Goal: Transaction & Acquisition: Purchase product/service

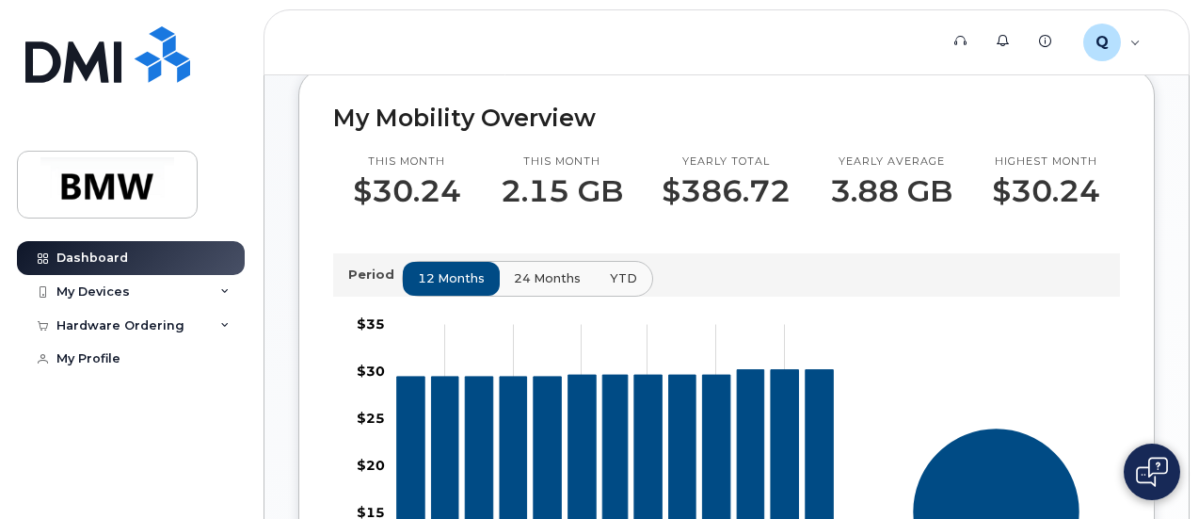
scroll to position [495, 0]
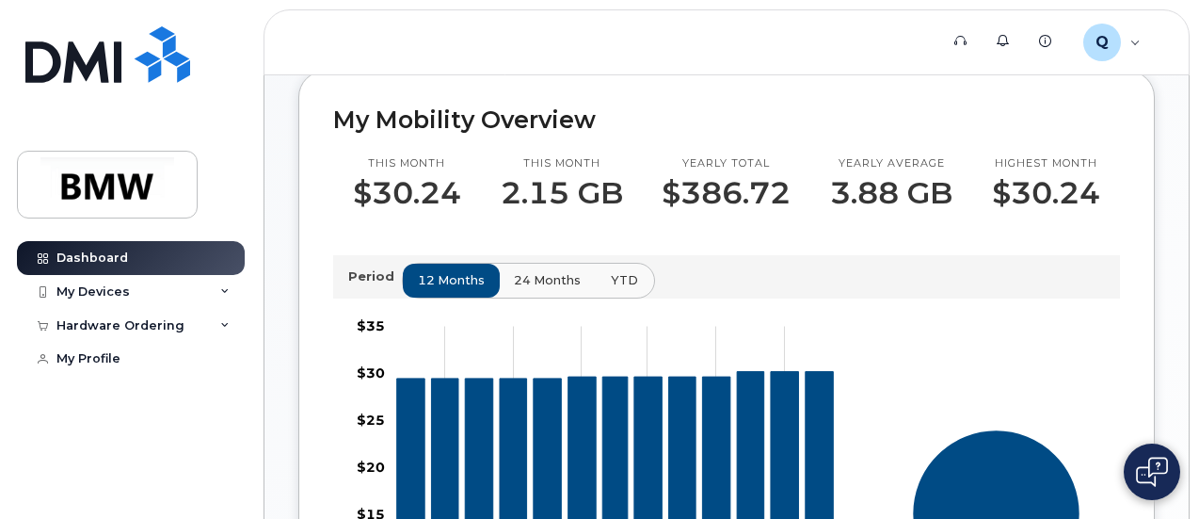
click at [630, 297] on button "YTD" at bounding box center [624, 281] width 59 height 34
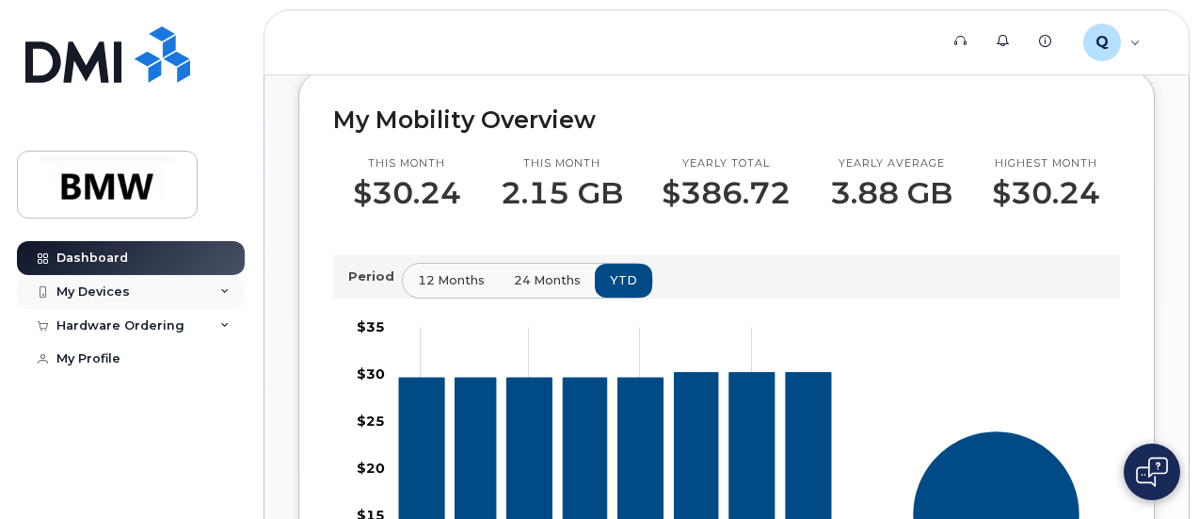
click at [226, 291] on icon at bounding box center [224, 291] width 9 height 9
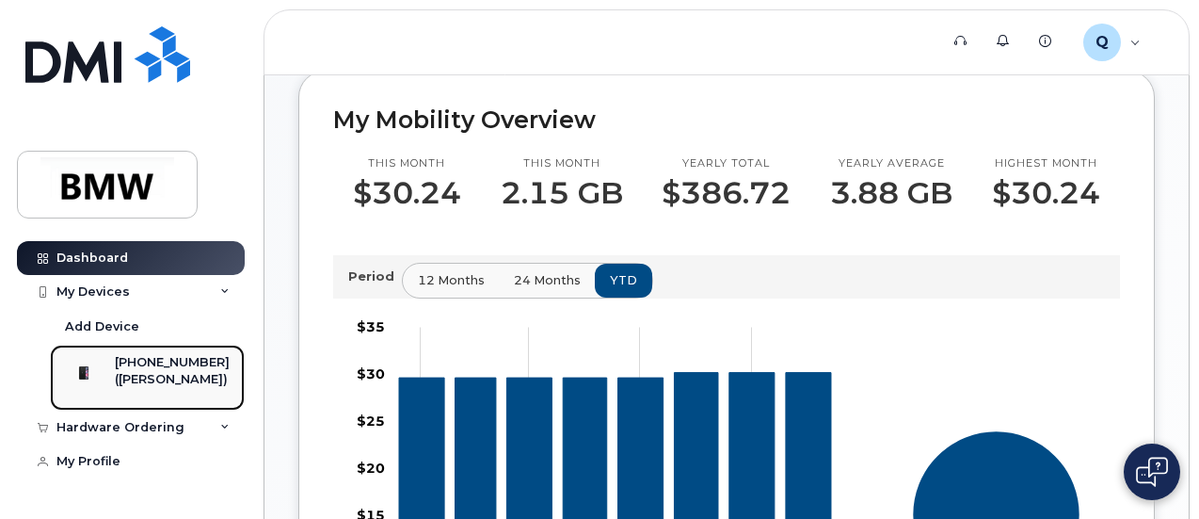
click at [181, 371] on div "([PERSON_NAME])" at bounding box center [172, 379] width 115 height 17
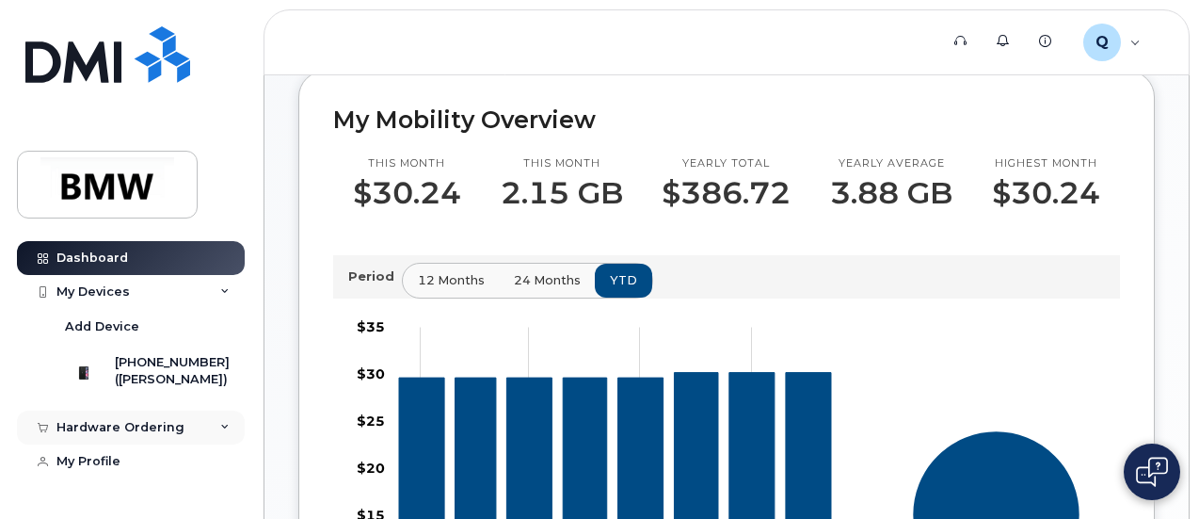
click at [220, 432] on icon at bounding box center [224, 427] width 9 height 9
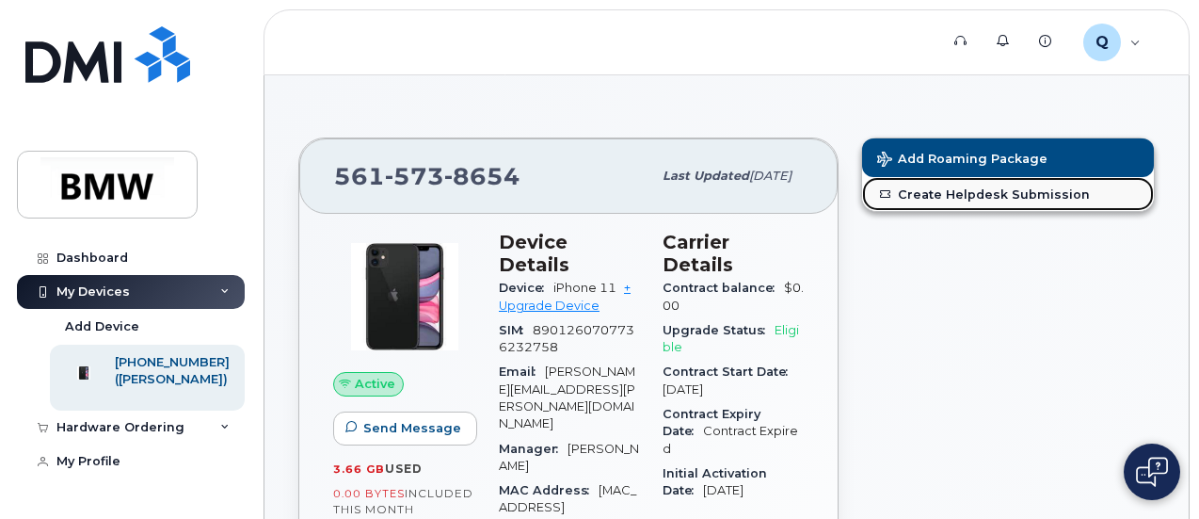
click at [959, 198] on link "Create Helpdesk Submission" at bounding box center [1008, 194] width 292 height 34
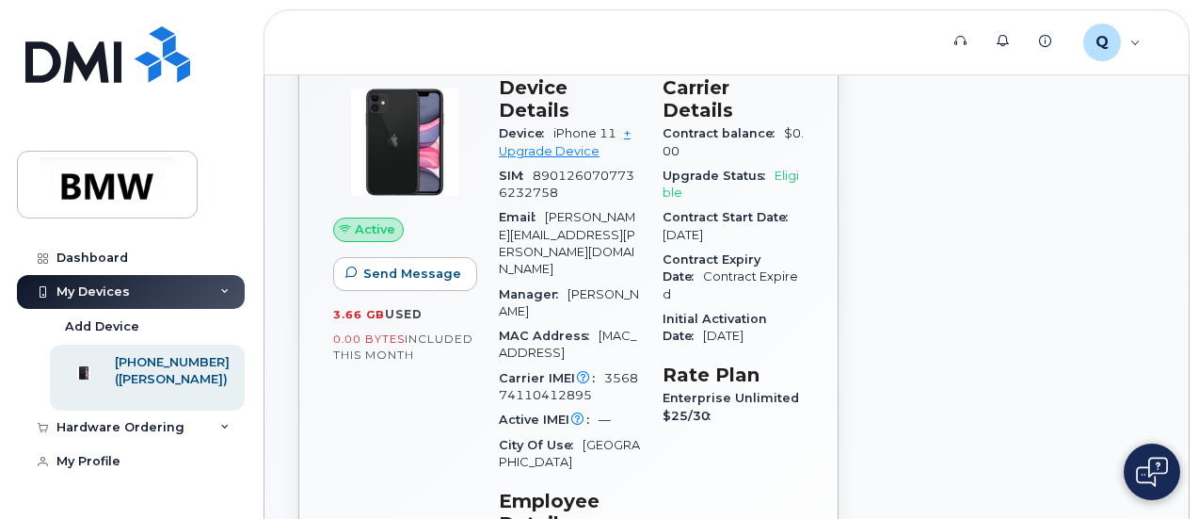
scroll to position [149, 0]
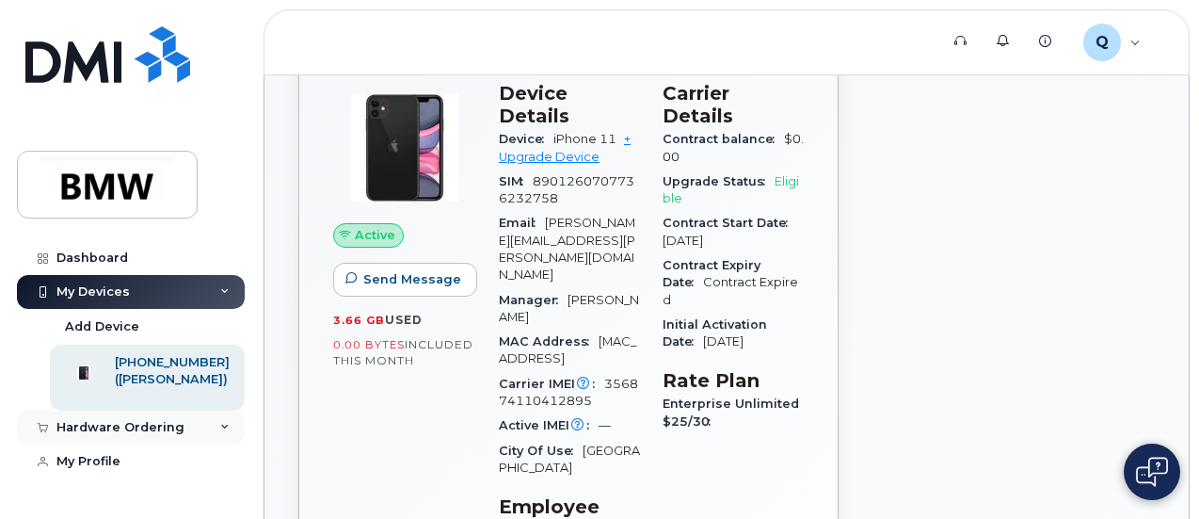
click at [220, 432] on icon at bounding box center [224, 427] width 9 height 9
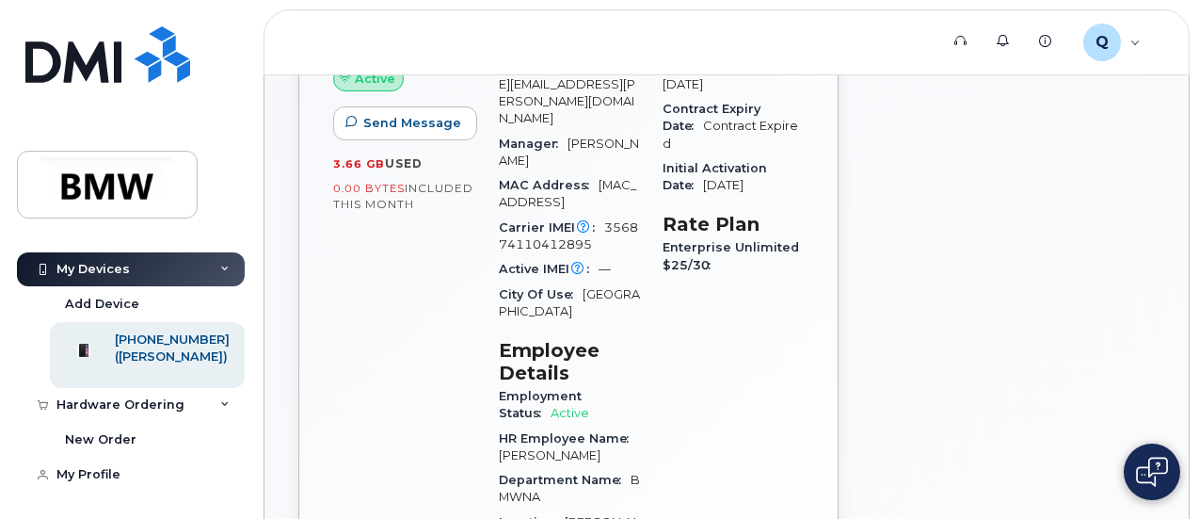
scroll to position [36, 0]
click at [112, 437] on div "New Order" at bounding box center [101, 439] width 72 height 17
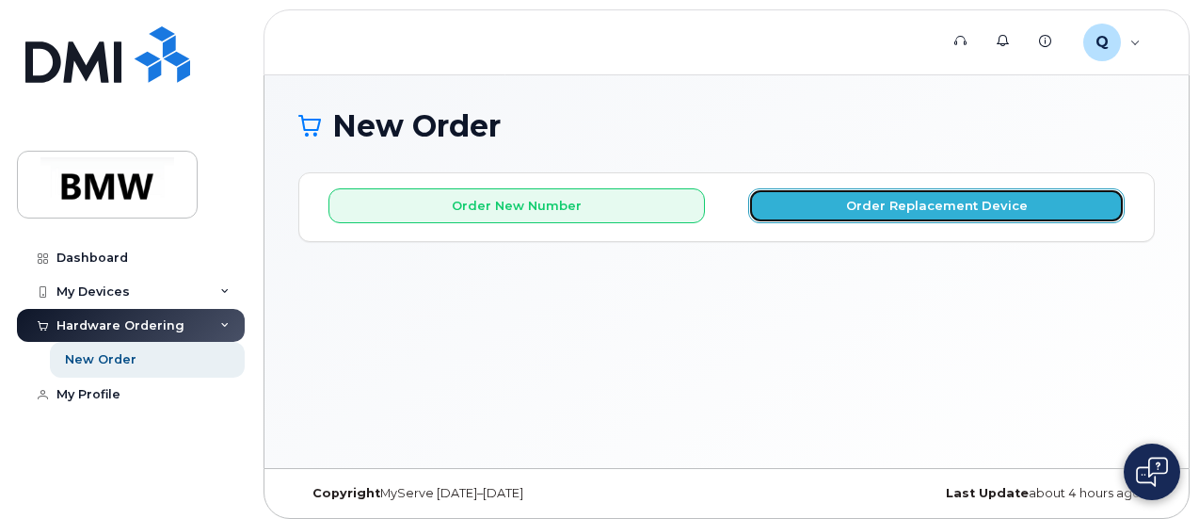
click at [922, 206] on button "Order Replacement Device" at bounding box center [936, 205] width 377 height 35
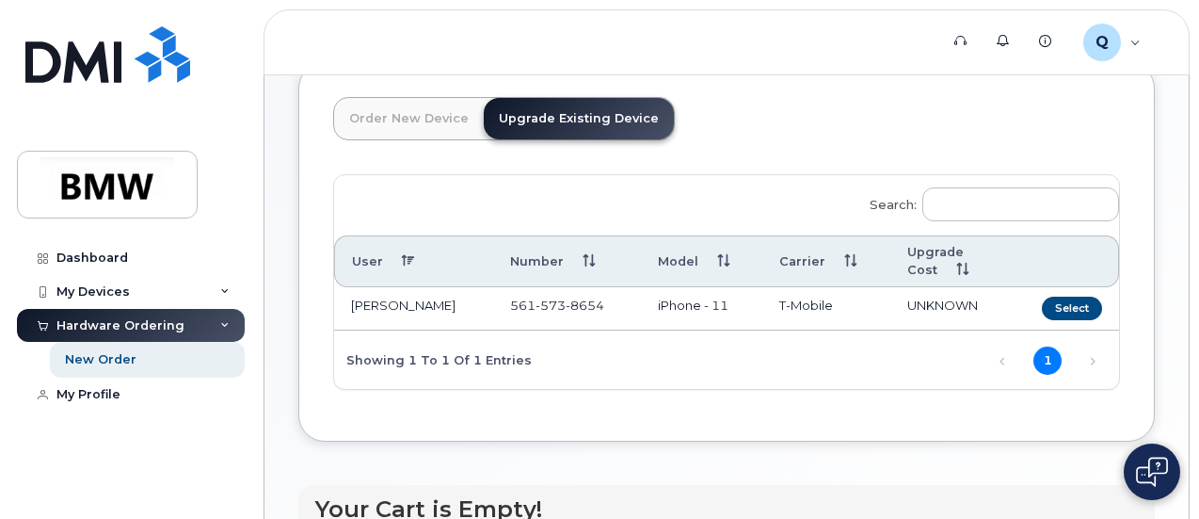
scroll to position [102, 0]
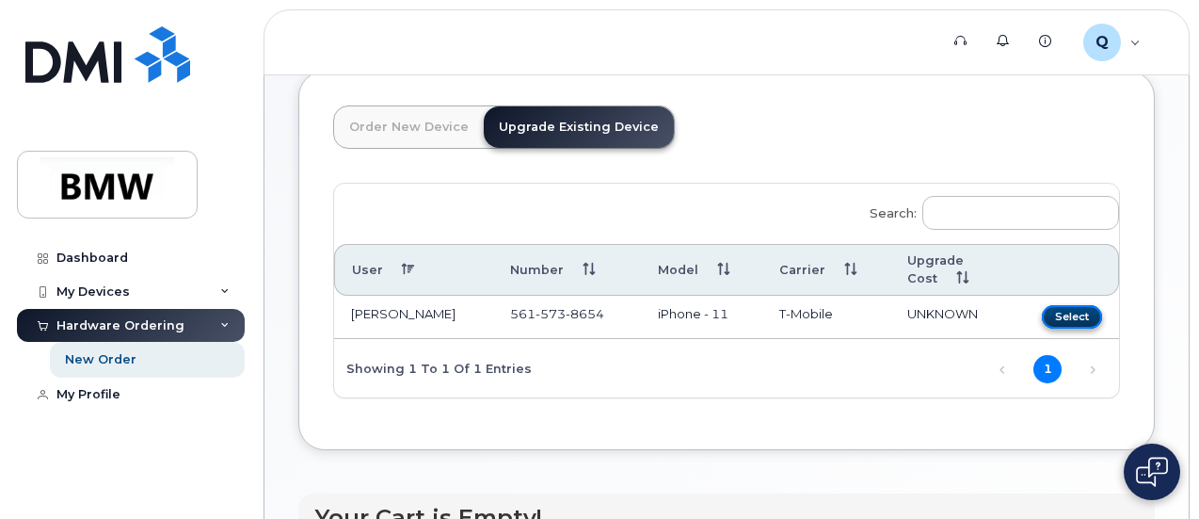
click at [1042, 310] on button "Select" at bounding box center [1072, 317] width 60 height 24
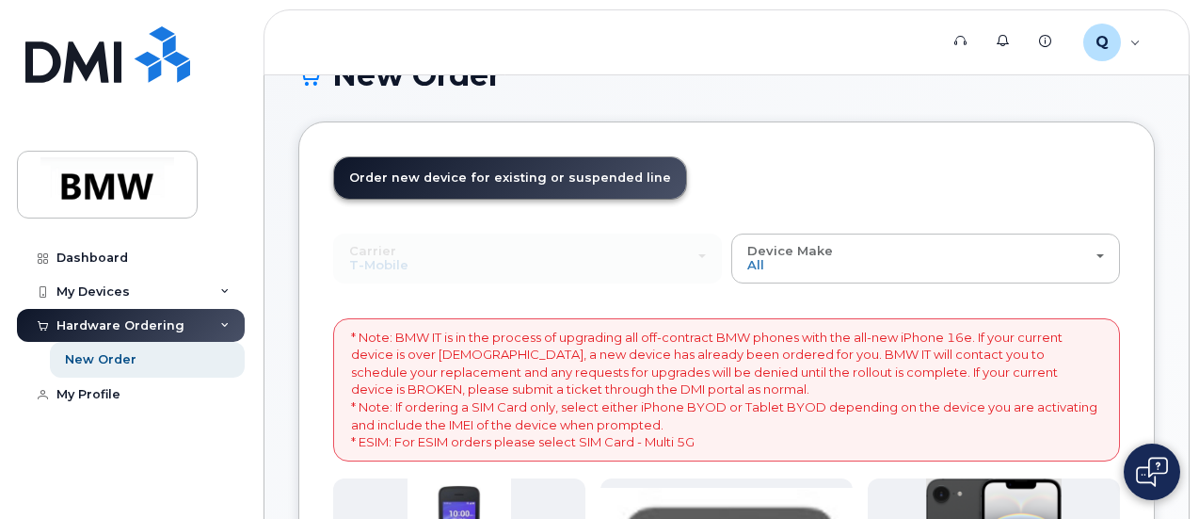
scroll to position [61, 0]
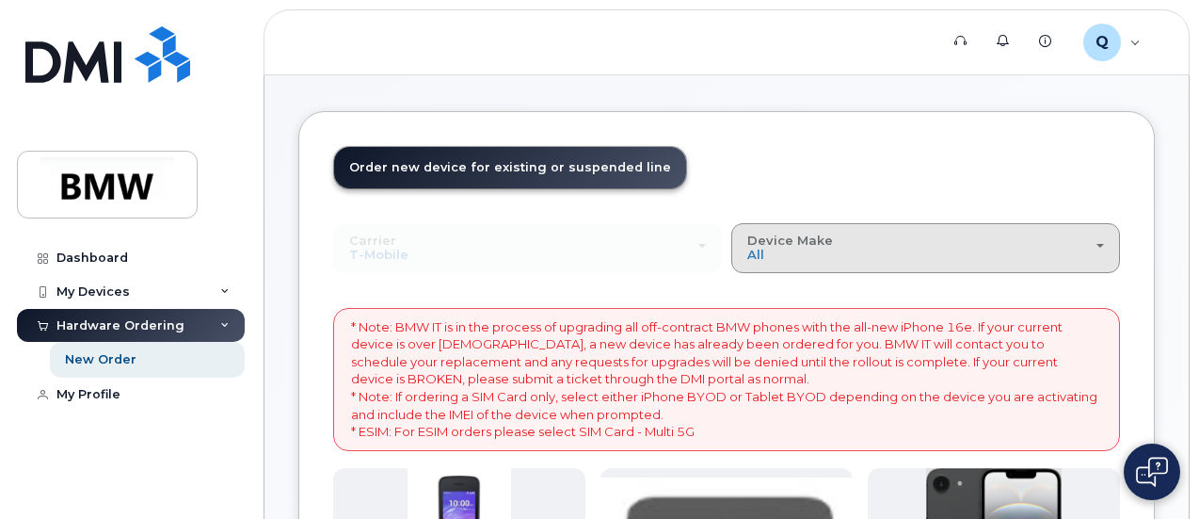
click at [836, 248] on div "Device Make All Cell Phone iPhone Modem" at bounding box center [925, 247] width 357 height 29
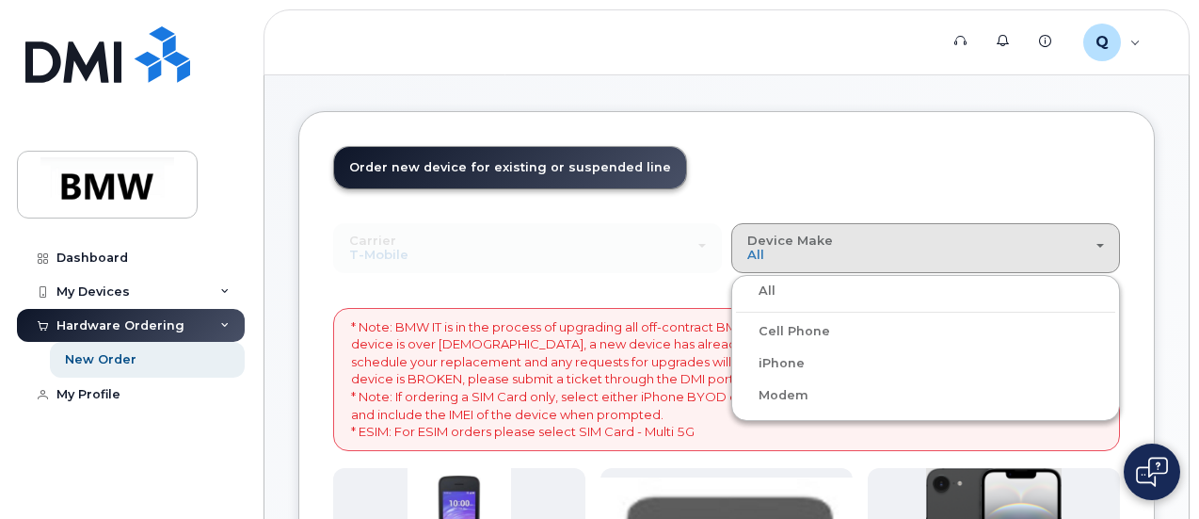
click at [736, 361] on label "iPhone" at bounding box center [770, 363] width 69 height 23
click at [0, 0] on input "iPhone" at bounding box center [0, 0] width 0 height 0
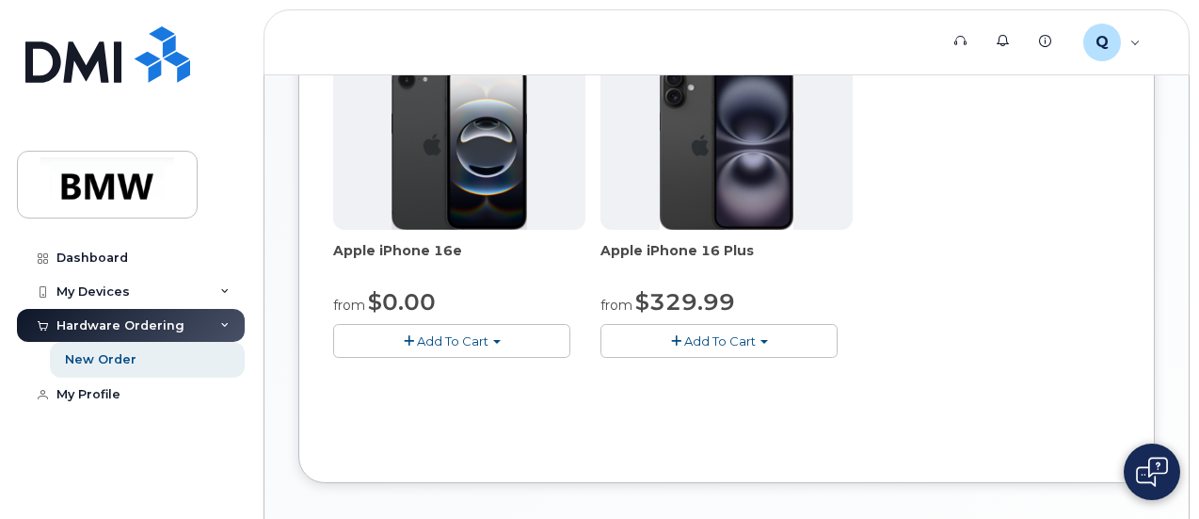
scroll to position [475, 0]
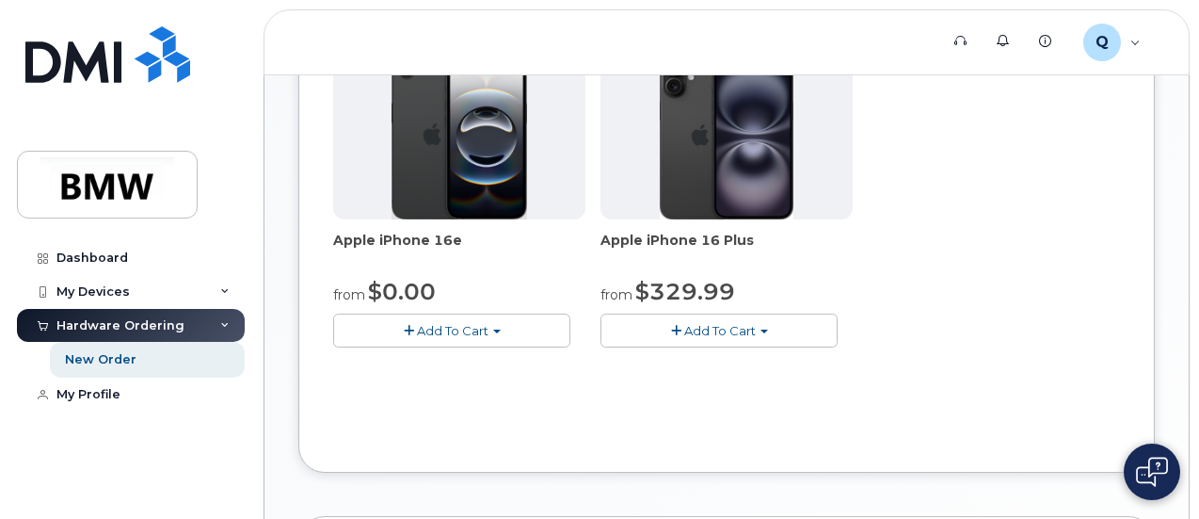
click at [417, 338] on span "Add To Cart" at bounding box center [453, 330] width 72 height 15
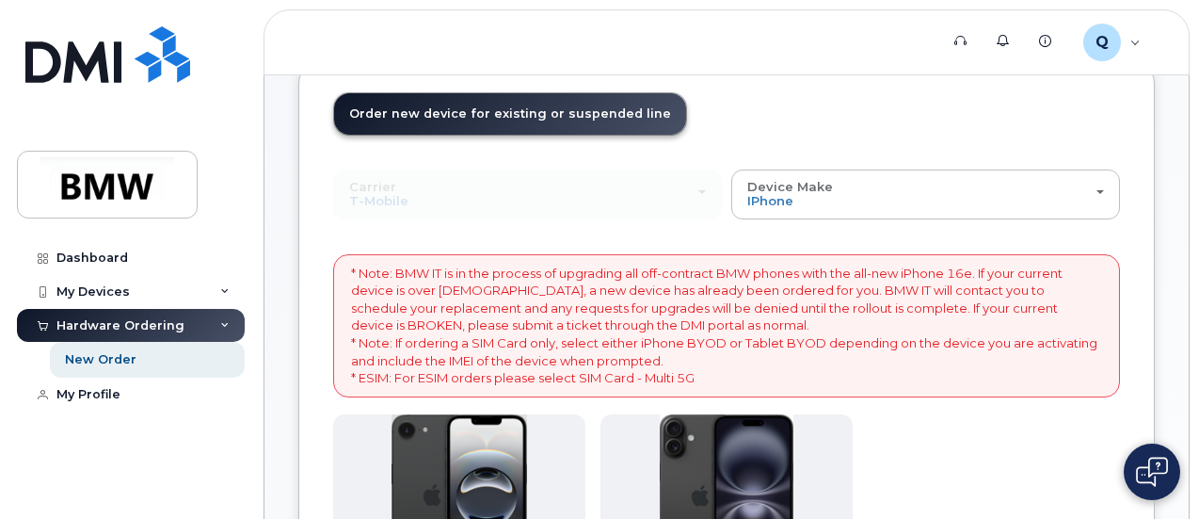
scroll to position [113, 0]
